Goal: Task Accomplishment & Management: Use online tool/utility

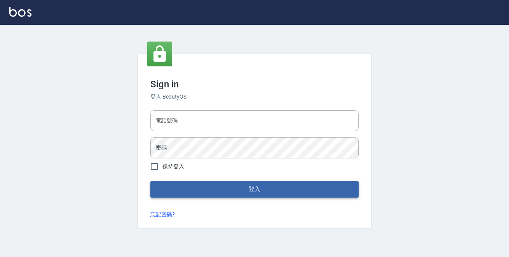
type input "0229470385"
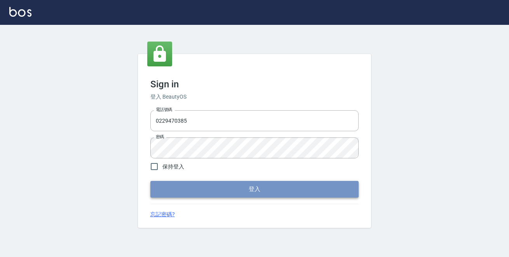
click at [293, 192] on button "登入" at bounding box center [254, 189] width 208 height 16
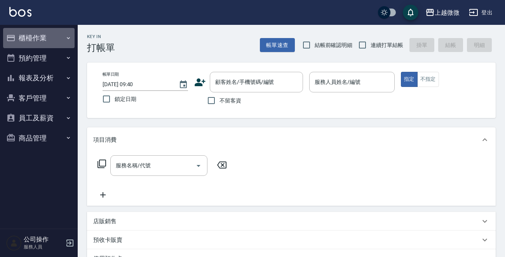
click at [68, 38] on icon "button" at bounding box center [68, 38] width 6 height 6
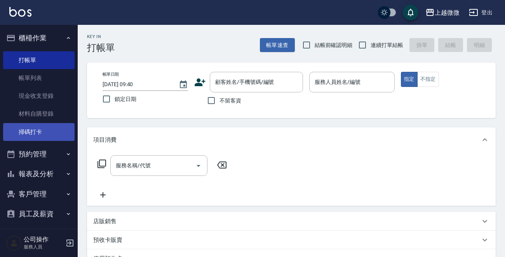
click at [33, 131] on link "掃碼打卡" at bounding box center [39, 132] width 72 height 18
